Goal: Check status: Check status

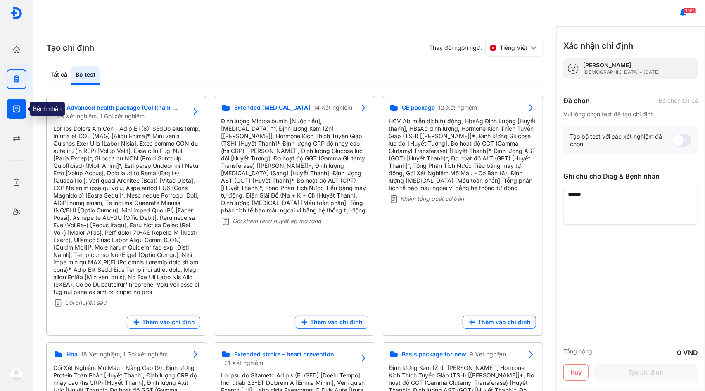
click at [18, 108] on icon "button" at bounding box center [16, 109] width 8 height 8
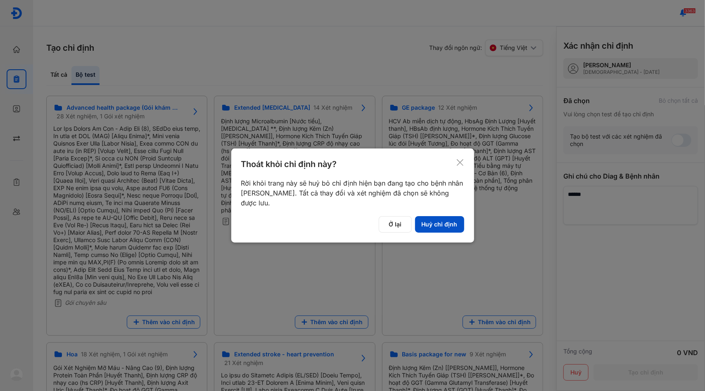
click at [440, 223] on button "Huỷ chỉ định" at bounding box center [439, 224] width 49 height 17
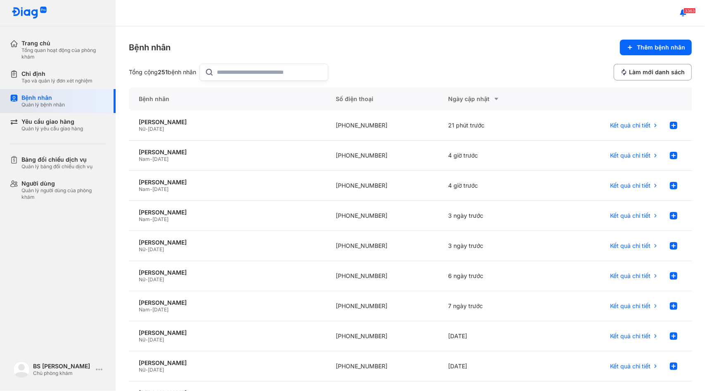
click at [71, 108] on div "Bệnh nhân Quản lý bệnh nhân" at bounding box center [63, 101] width 106 height 24
click at [64, 78] on div "Tạo và quản lý đơn xét nghiệm" at bounding box center [56, 81] width 71 height 7
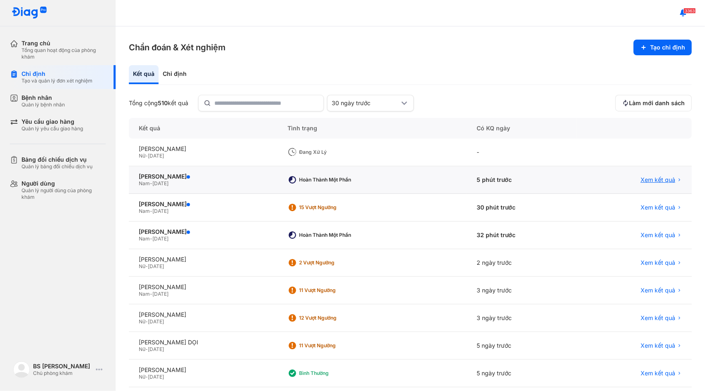
click at [643, 181] on span "Xem kết quả" at bounding box center [657, 179] width 35 height 7
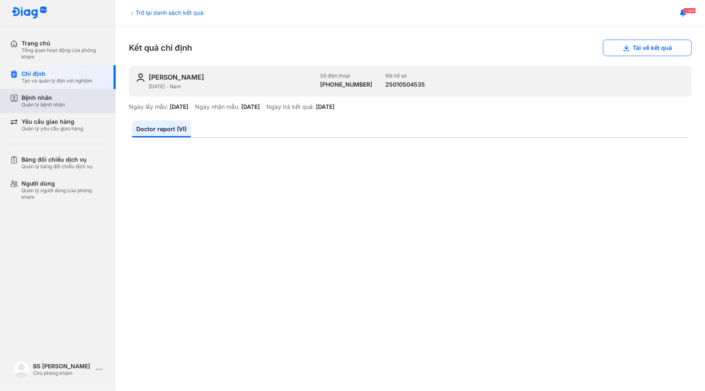
click at [46, 103] on div "Quản lý bệnh nhân" at bounding box center [42, 105] width 43 height 7
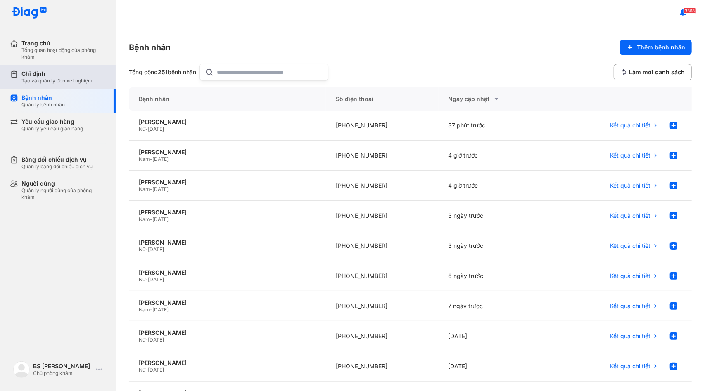
click at [67, 74] on div "Chỉ định" at bounding box center [56, 73] width 71 height 7
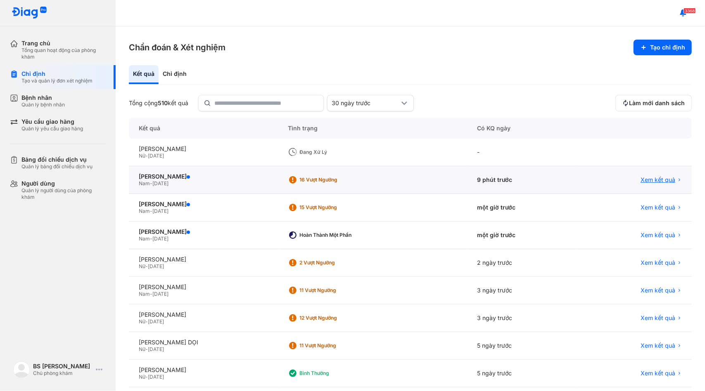
click at [651, 182] on span "Xem kết quả" at bounding box center [657, 179] width 35 height 7
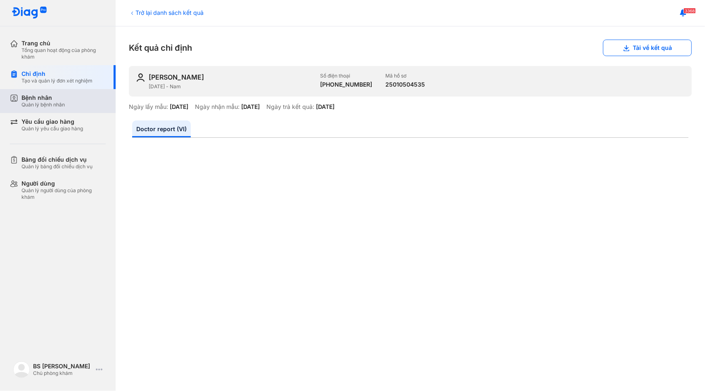
click at [71, 102] on div "Bệnh nhân Quản lý bệnh nhân" at bounding box center [63, 101] width 84 height 14
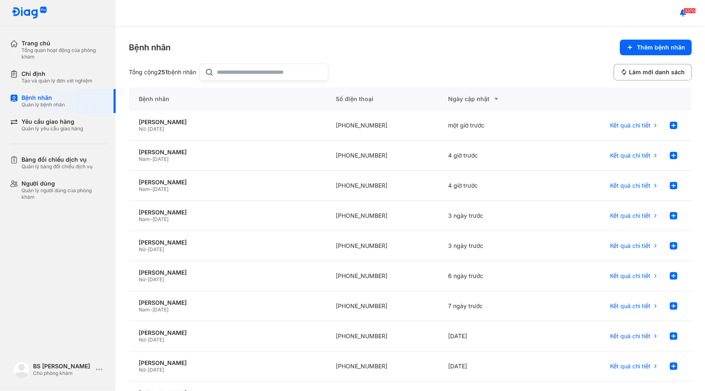
click at [257, 78] on input "text" at bounding box center [270, 72] width 106 height 17
